Goal: Find specific page/section: Find specific page/section

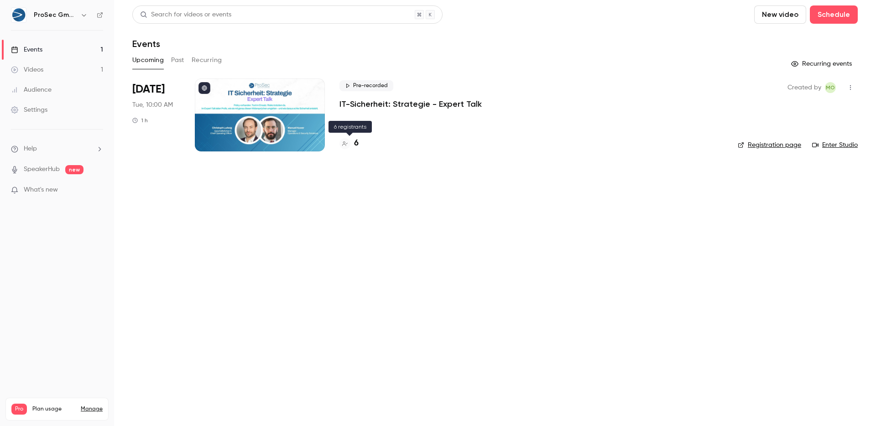
click at [354, 144] on h4 "6" at bounding box center [356, 143] width 5 height 12
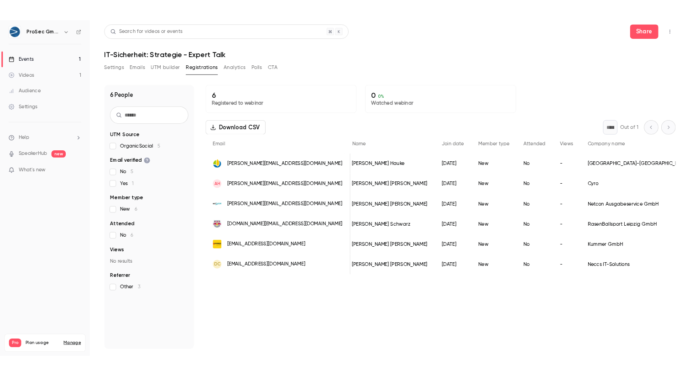
scroll to position [0, 7]
